Goal: Navigation & Orientation: Find specific page/section

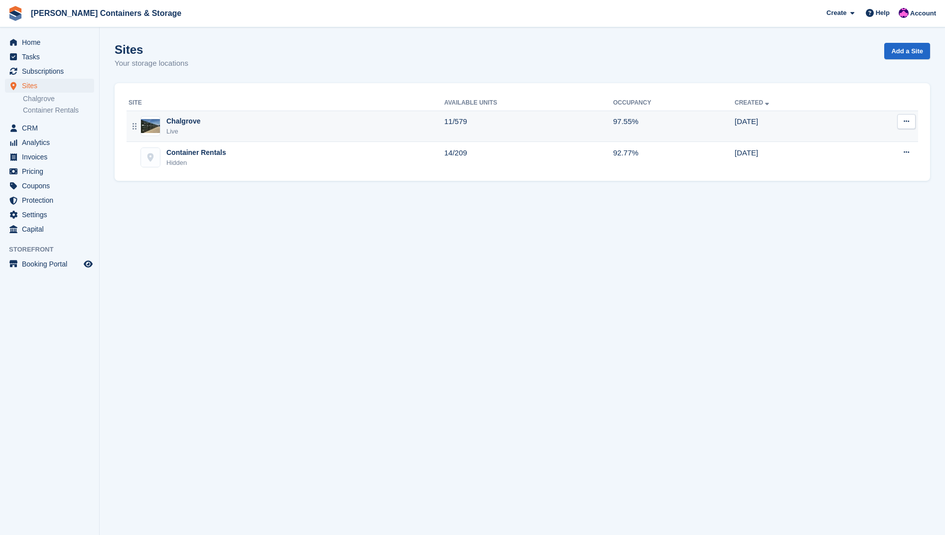
click at [178, 132] on div "Live" at bounding box center [183, 132] width 34 height 10
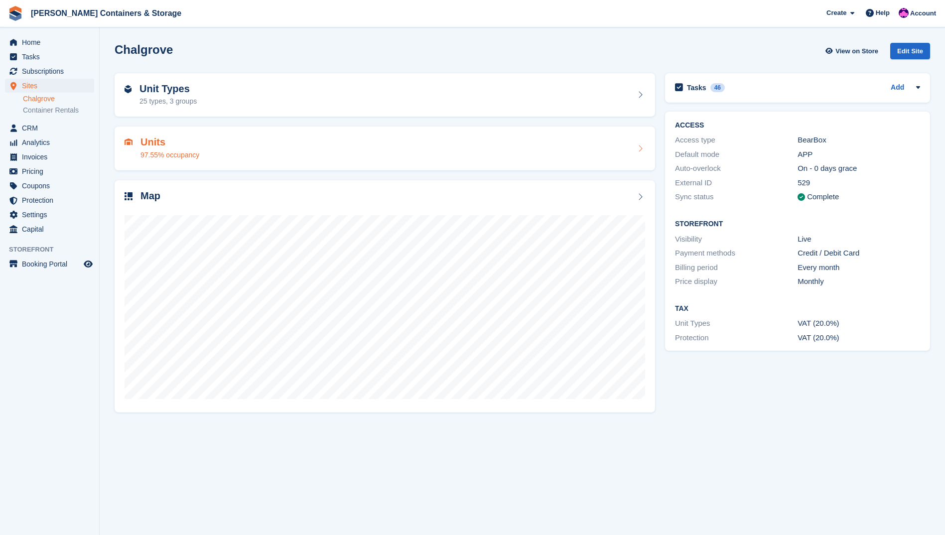
click at [163, 142] on h2 "Units" at bounding box center [169, 142] width 59 height 11
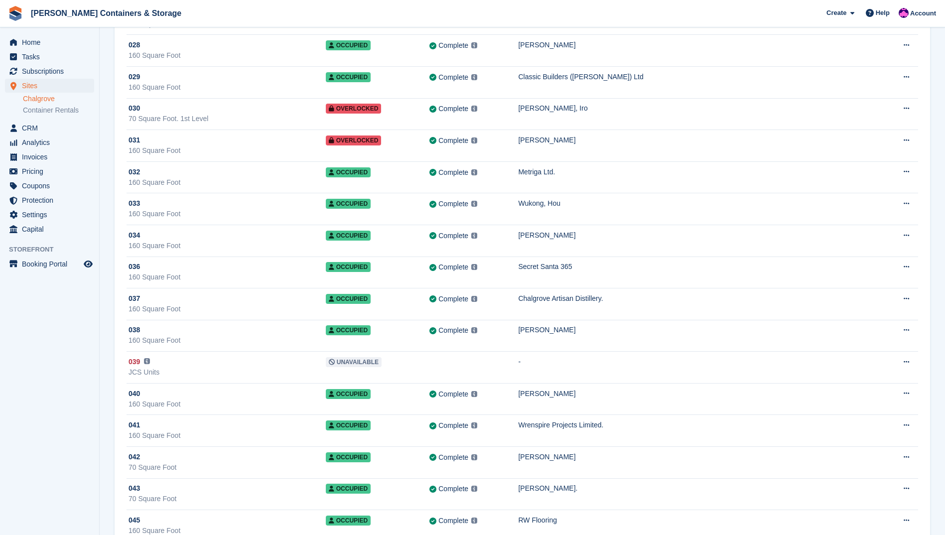
scroll to position [837, 0]
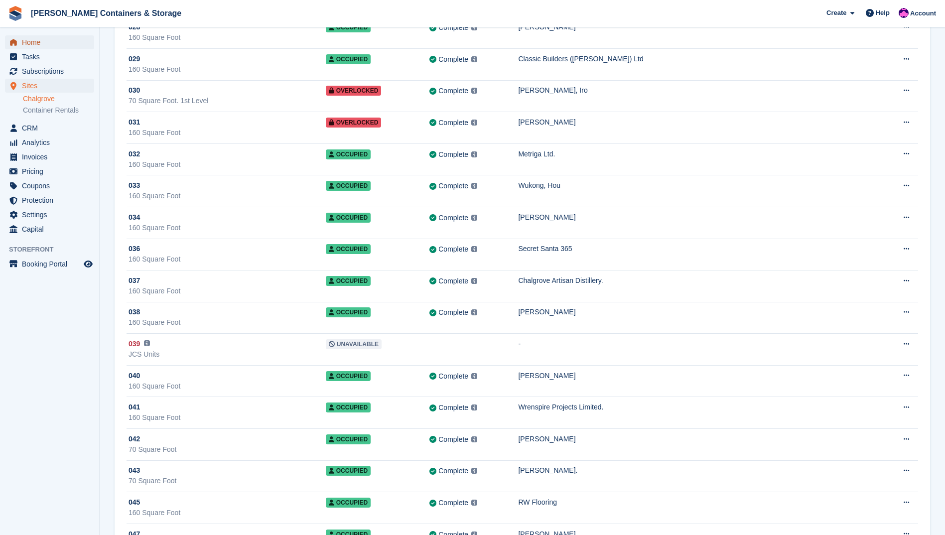
click at [30, 39] on span "Home" at bounding box center [52, 42] width 60 height 14
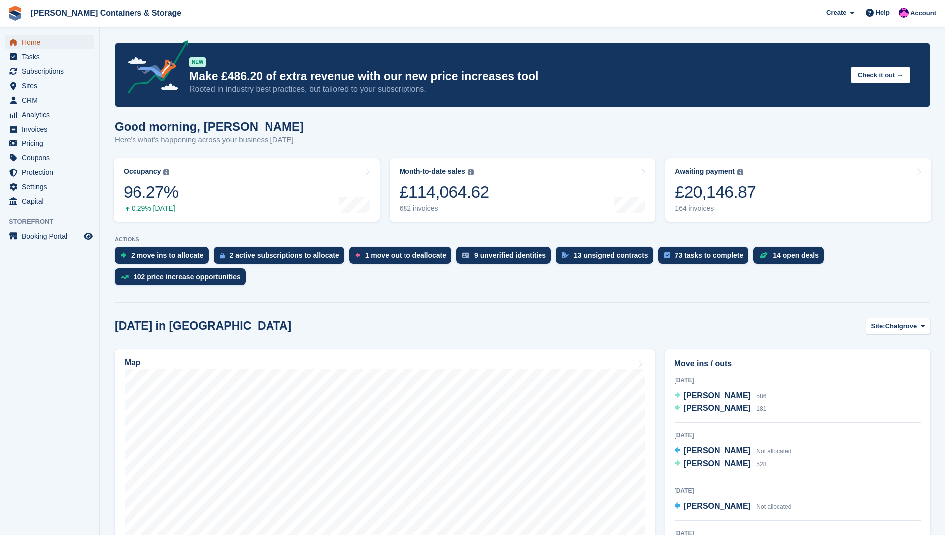
click at [31, 45] on span "Home" at bounding box center [52, 42] width 60 height 14
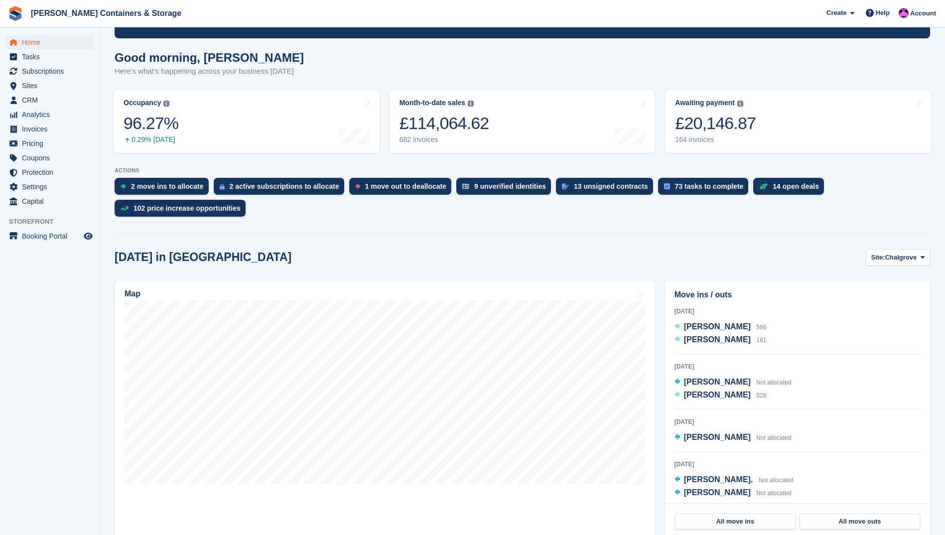
scroll to position [70, 0]
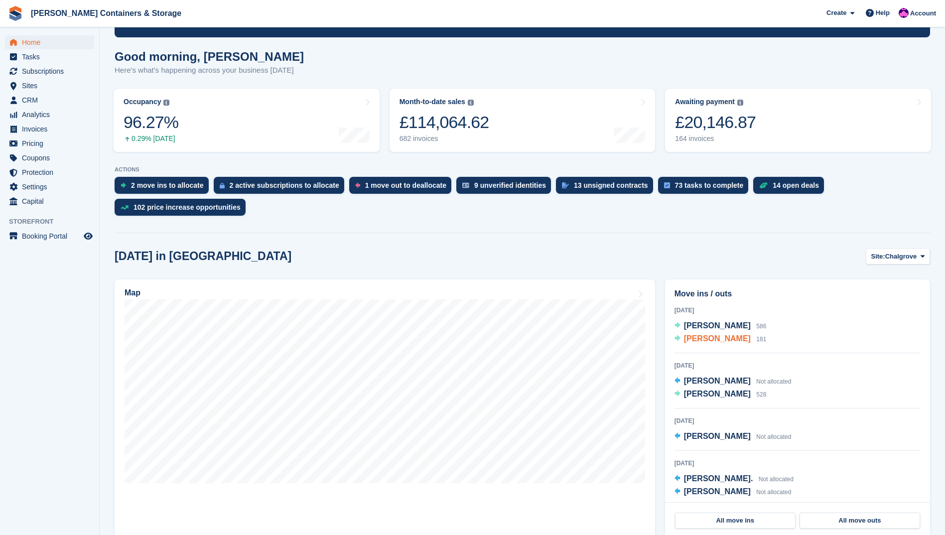
click at [725, 341] on span "[PERSON_NAME]" at bounding box center [717, 338] width 67 height 8
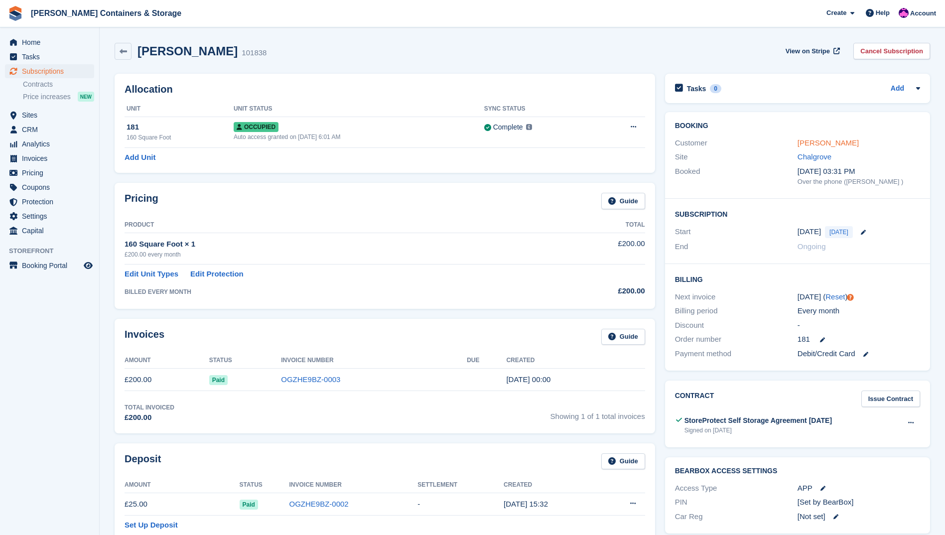
click at [811, 143] on link "[PERSON_NAME]" at bounding box center [828, 142] width 61 height 8
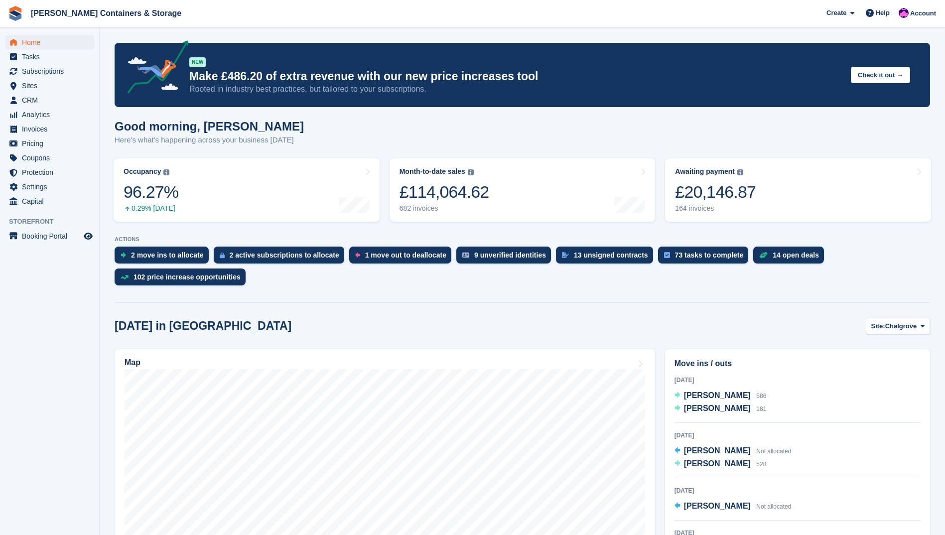
scroll to position [70, 0]
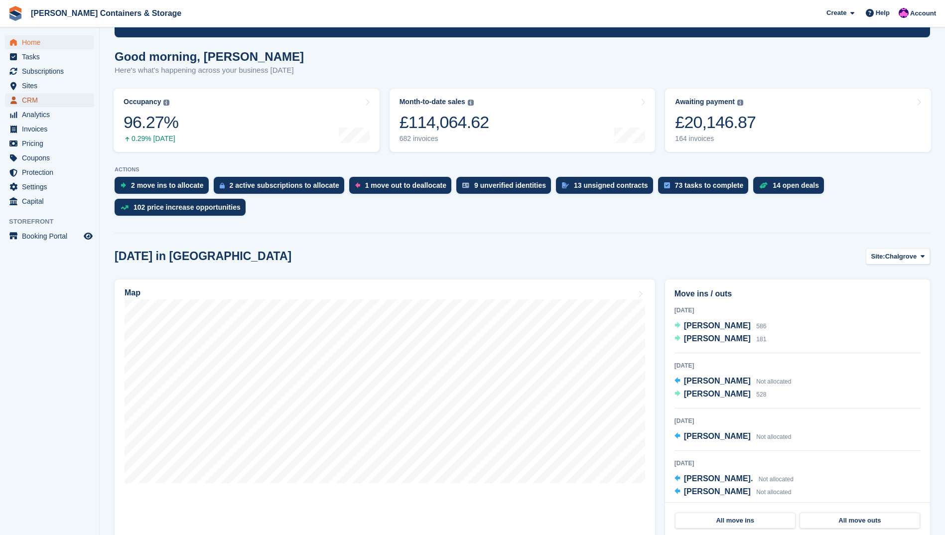
click at [67, 100] on span "CRM" at bounding box center [52, 100] width 60 height 14
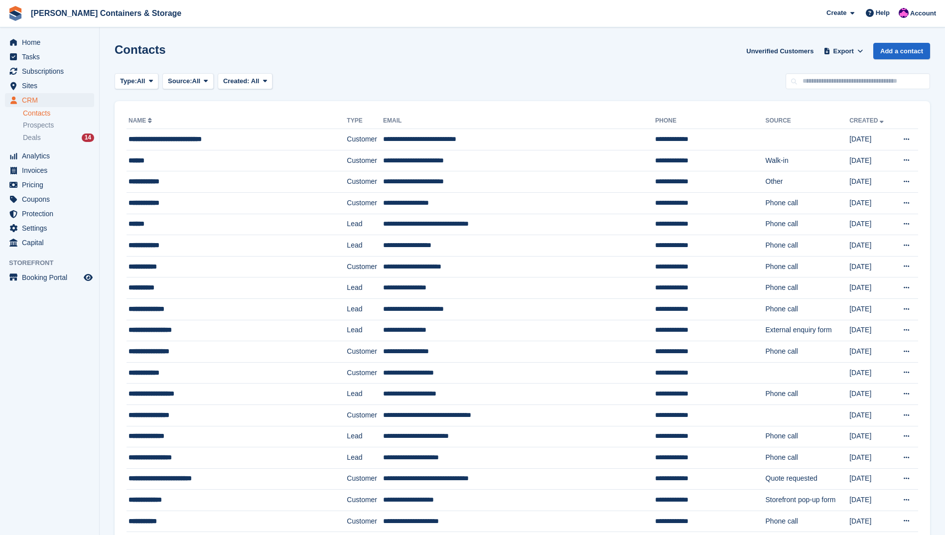
scroll to position [1, 0]
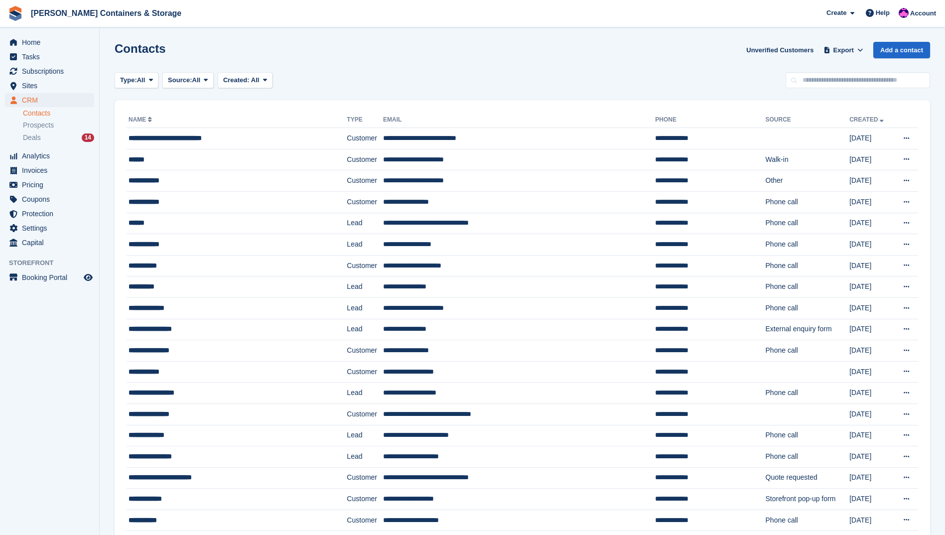
drag, startPoint x: 45, startPoint y: 86, endPoint x: 72, endPoint y: 87, distance: 26.9
click at [45, 86] on span "Sites" at bounding box center [52, 86] width 60 height 14
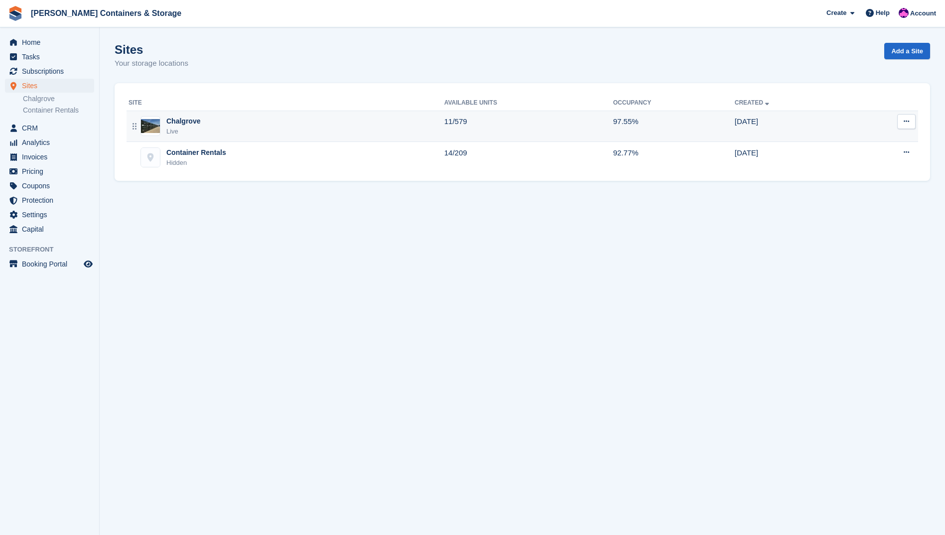
click at [255, 127] on div "Chalgrove Live" at bounding box center [287, 126] width 316 height 20
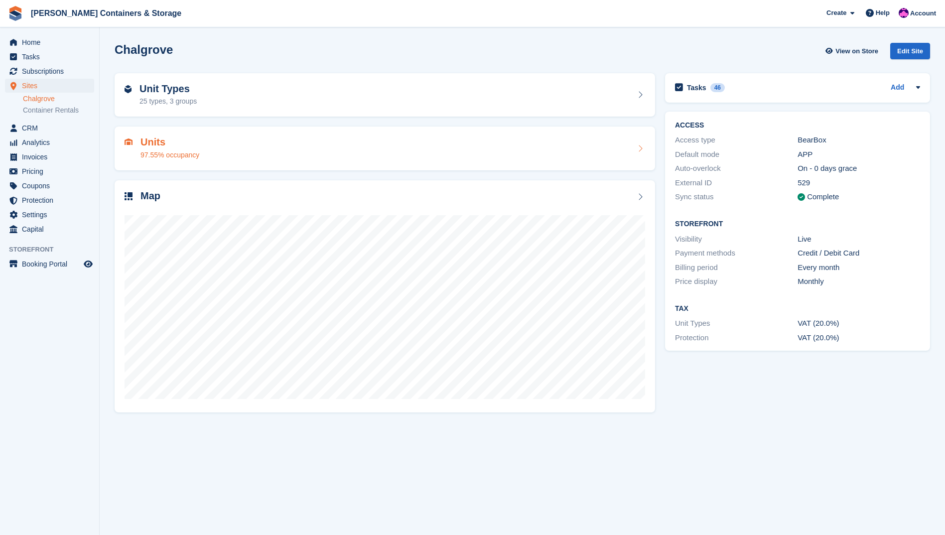
click at [169, 153] on div "97.55% occupancy" at bounding box center [169, 155] width 59 height 10
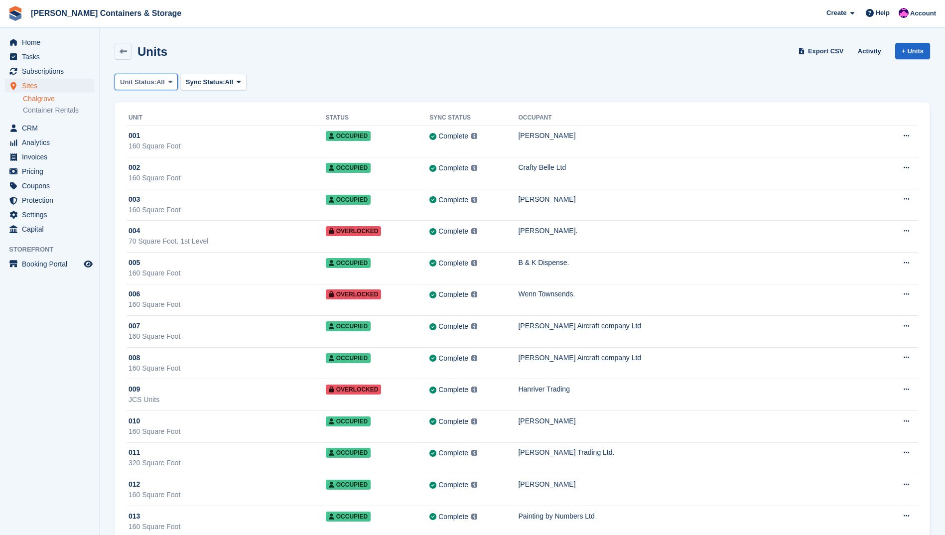
click at [145, 85] on span "Unit Status:" at bounding box center [138, 82] width 36 height 10
click at [154, 123] on link "Available" at bounding box center [162, 124] width 87 height 18
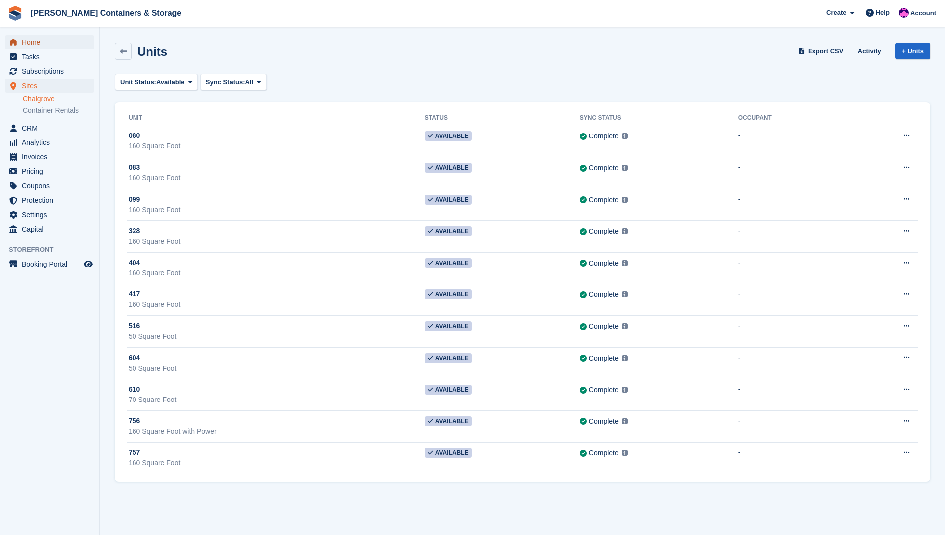
click at [49, 43] on span "Home" at bounding box center [52, 42] width 60 height 14
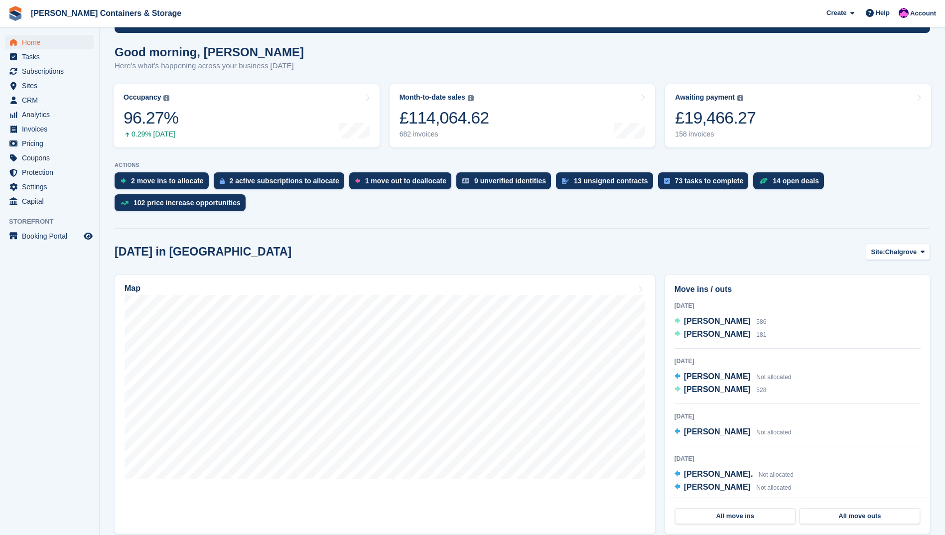
scroll to position [76, 0]
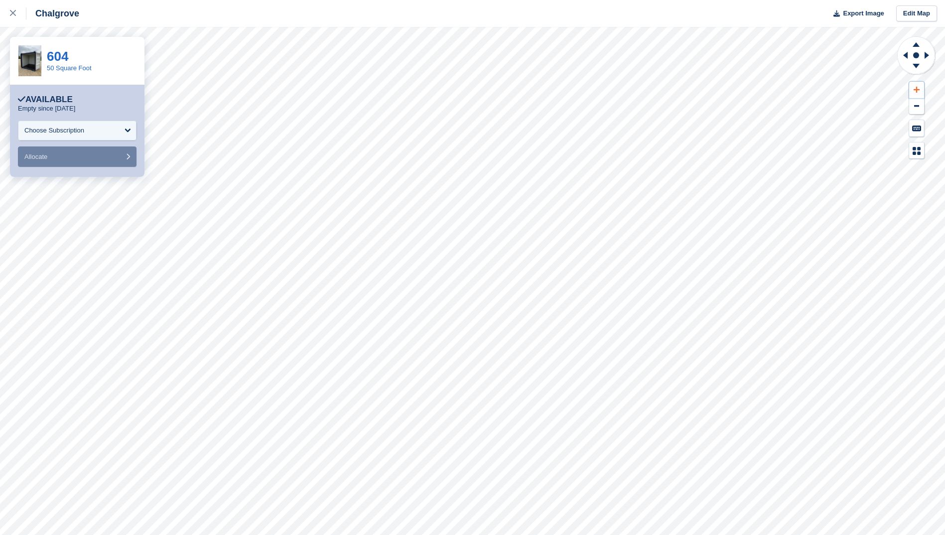
click at [915, 93] on icon at bounding box center [917, 89] width 6 height 7
click at [905, 57] on icon at bounding box center [905, 55] width 4 height 7
click at [910, 68] on icon at bounding box center [916, 67] width 26 height 12
